Goal: Task Accomplishment & Management: Manage account settings

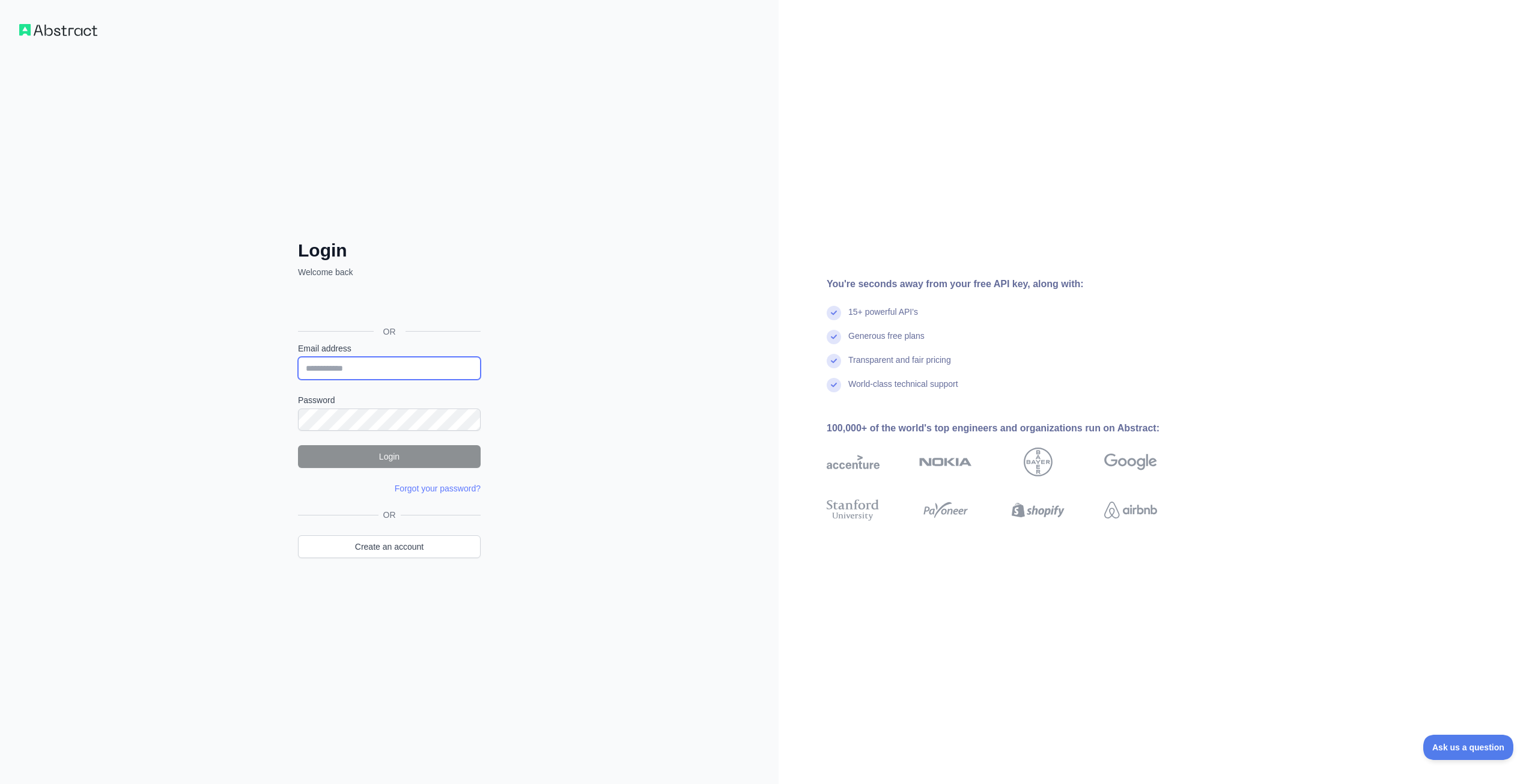
click at [379, 371] on input "Email address" at bounding box center [389, 369] width 183 height 23
type input "**********"
click at [374, 452] on button "Login" at bounding box center [389, 457] width 183 height 23
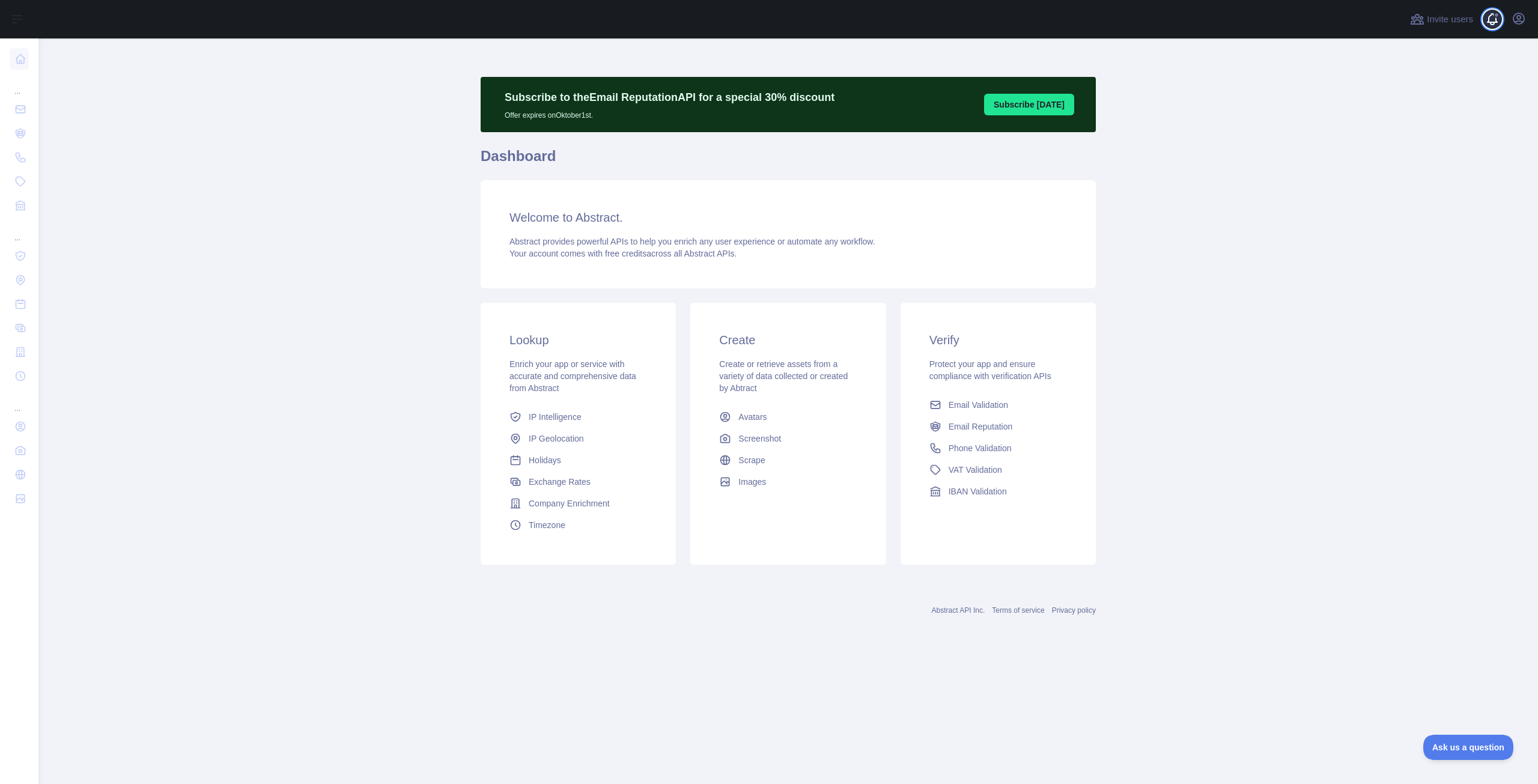
click at [1489, 19] on span at bounding box center [1497, 19] width 24 height 38
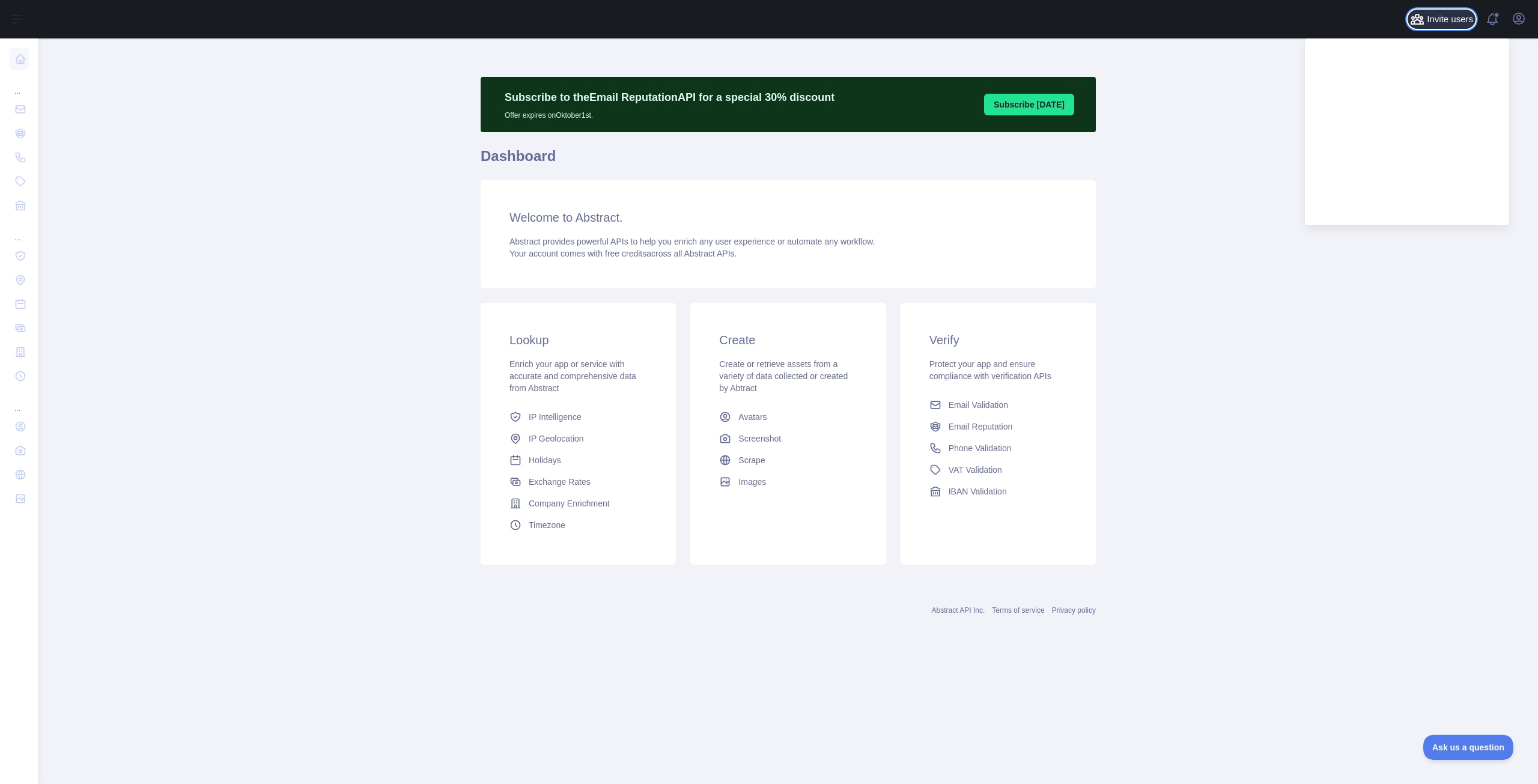
click at [1445, 12] on button "Invite users" at bounding box center [1442, 19] width 68 height 20
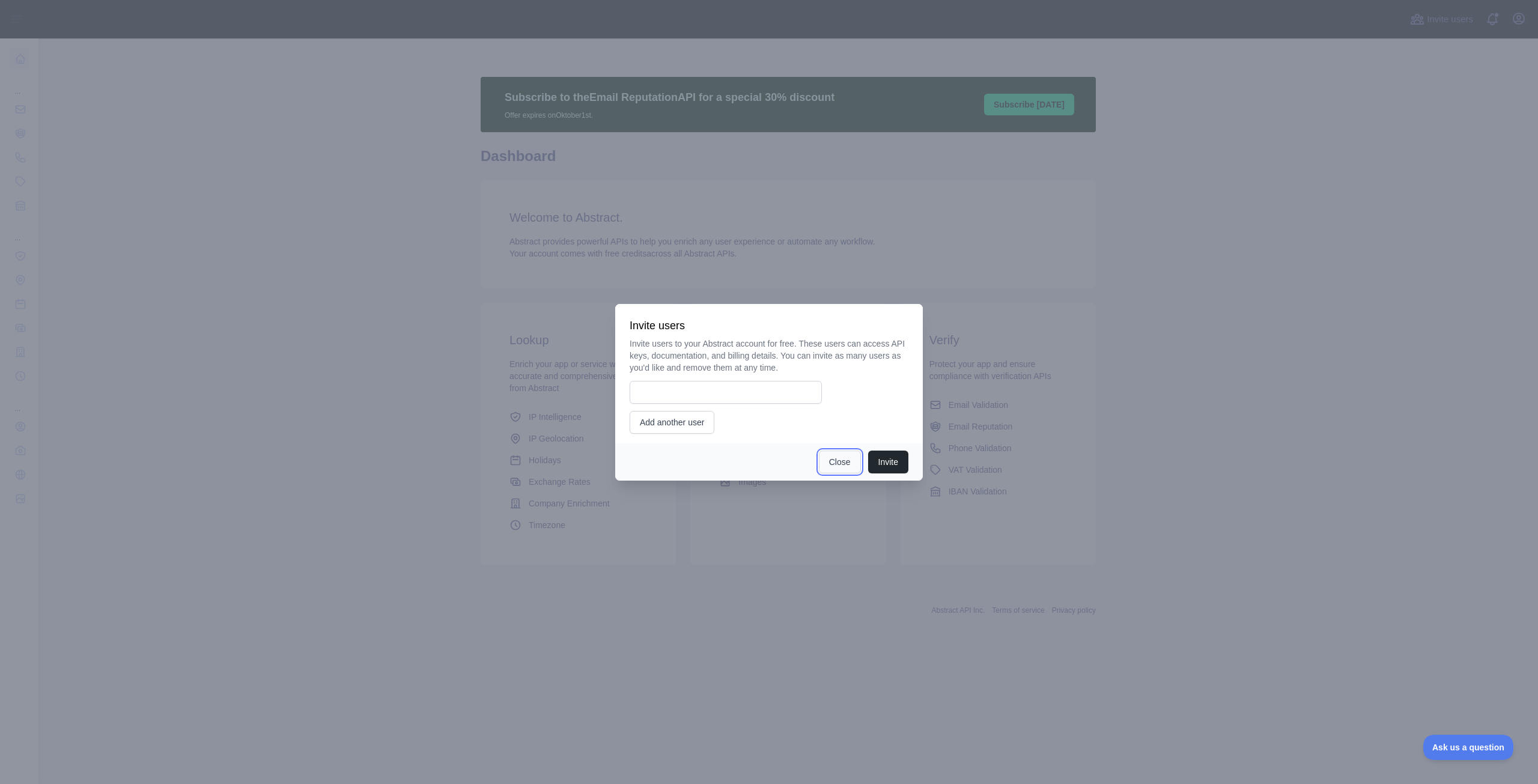
click at [825, 468] on button "Close" at bounding box center [840, 462] width 42 height 23
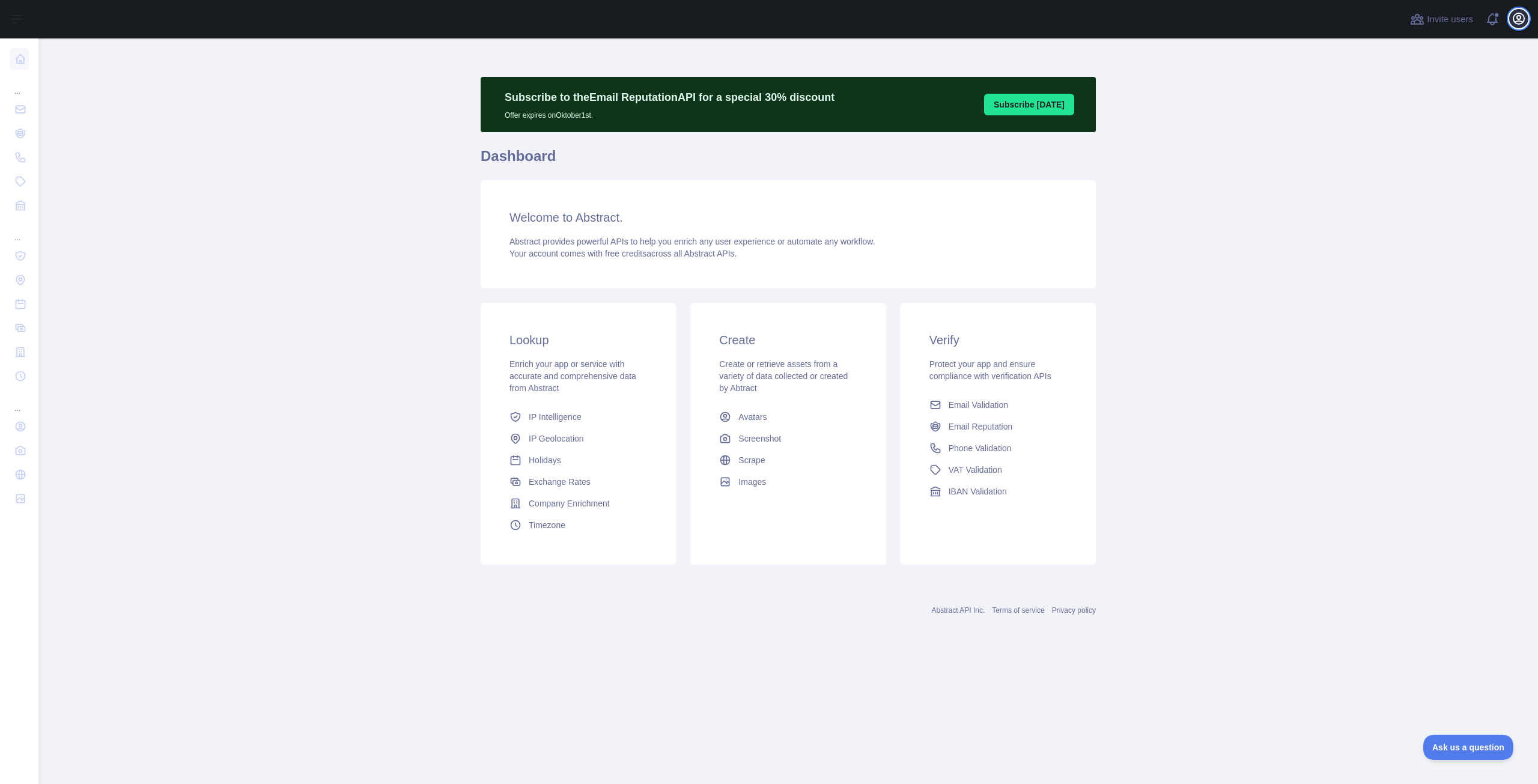
click at [1525, 20] on icon "button" at bounding box center [1519, 19] width 14 height 14
click at [1434, 124] on button "Billing" at bounding box center [1461, 130] width 134 height 22
